Goal: Navigation & Orientation: Find specific page/section

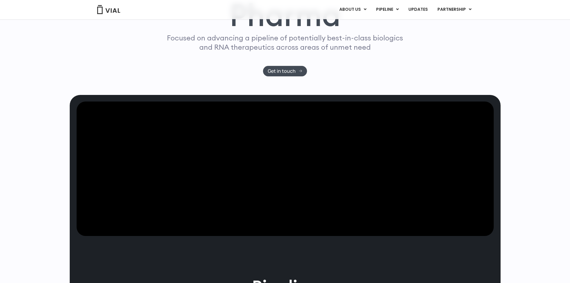
scroll to position [51, 0]
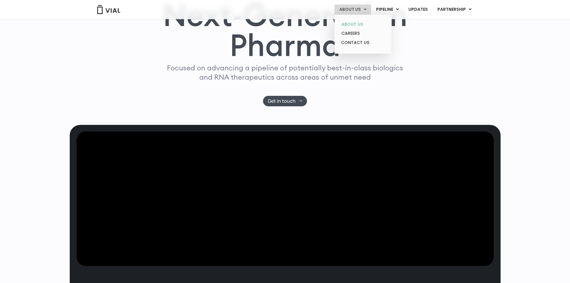
click at [352, 24] on link "ABOUT US" at bounding box center [362, 24] width 52 height 9
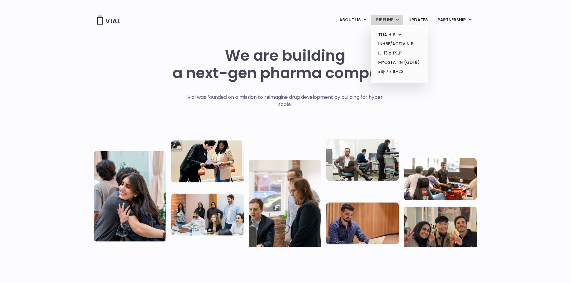
click at [392, 18] on link "PIPELINE" at bounding box center [387, 20] width 32 height 10
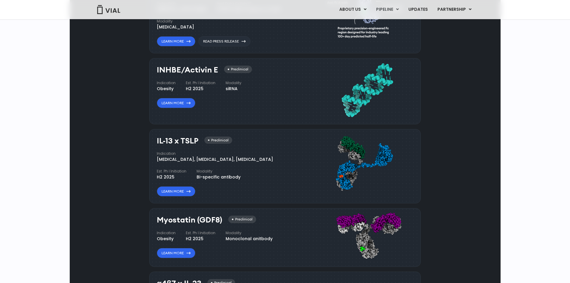
scroll to position [435, 0]
